Goal: Complete application form

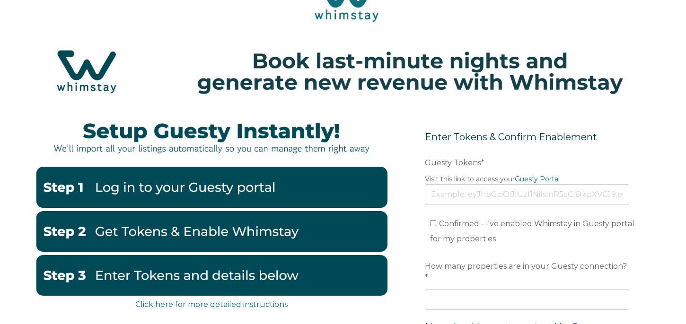
scroll to position [41, 0]
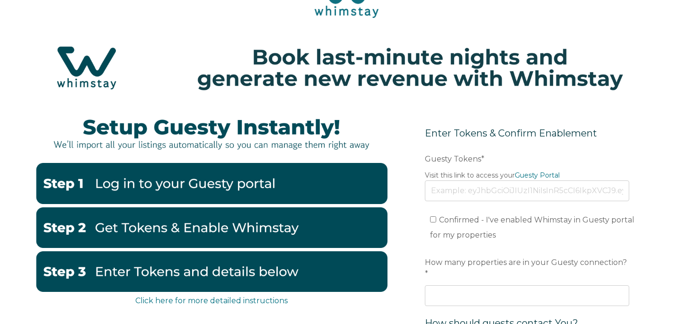
click at [455, 160] on span "Guesty Tokens" at bounding box center [453, 159] width 56 height 15
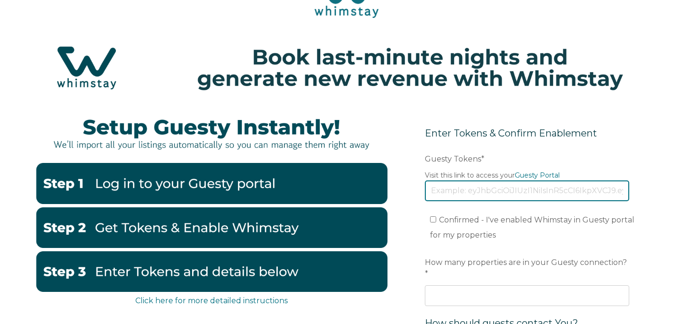
click at [455, 181] on input "Guesty Tokens *" at bounding box center [527, 191] width 204 height 21
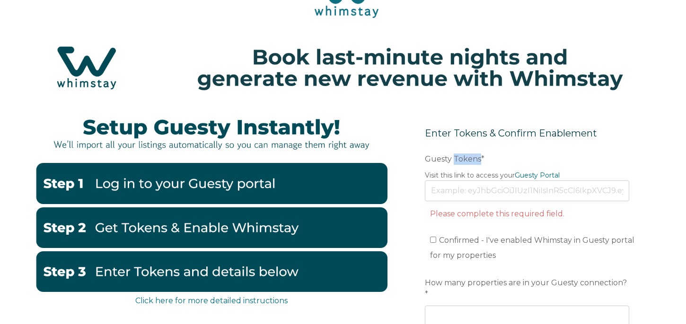
click at [455, 160] on span "Guesty Tokens" at bounding box center [453, 159] width 56 height 15
click at [455, 181] on input "Guesty Tokens *" at bounding box center [527, 191] width 204 height 21
click at [455, 160] on span "Guesty Tokens" at bounding box center [453, 159] width 56 height 15
click at [455, 181] on input "Guesty Tokens *" at bounding box center [527, 191] width 204 height 21
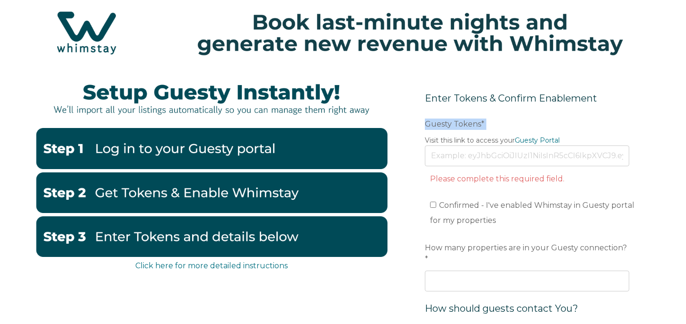
scroll to position [77, 0]
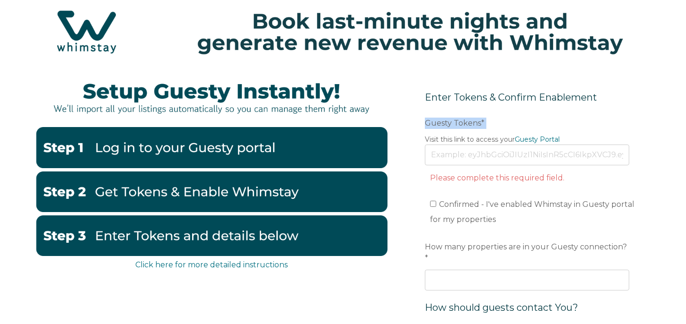
copy label "Guesty Tokens *"
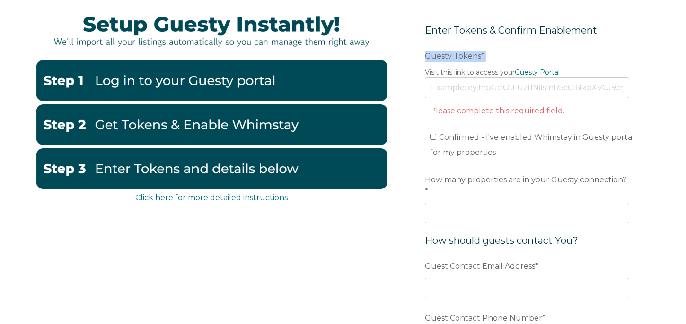
scroll to position [142, 0]
